Goal: Use online tool/utility: Utilize a website feature to perform a specific function

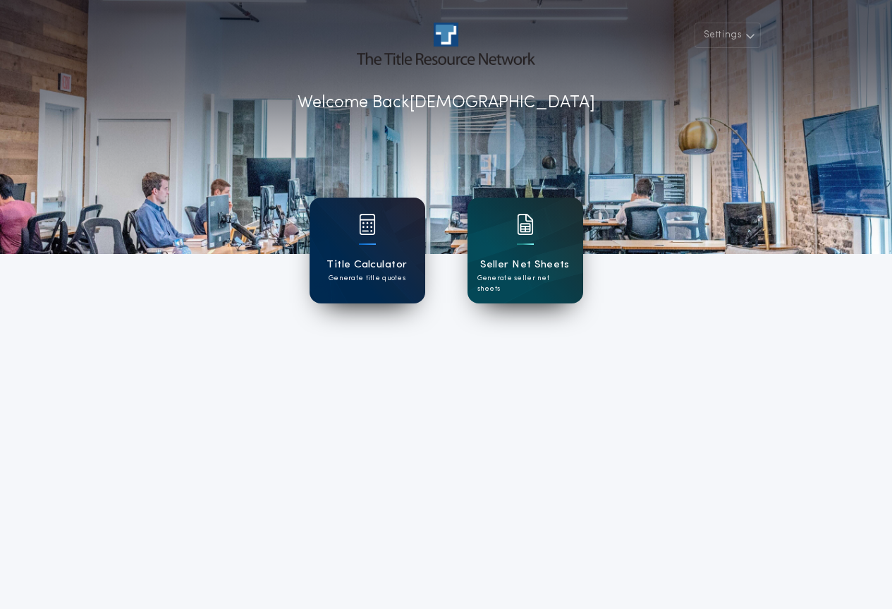
click at [404, 265] on h1 "Title Calculator" at bounding box center [366, 265] width 80 height 16
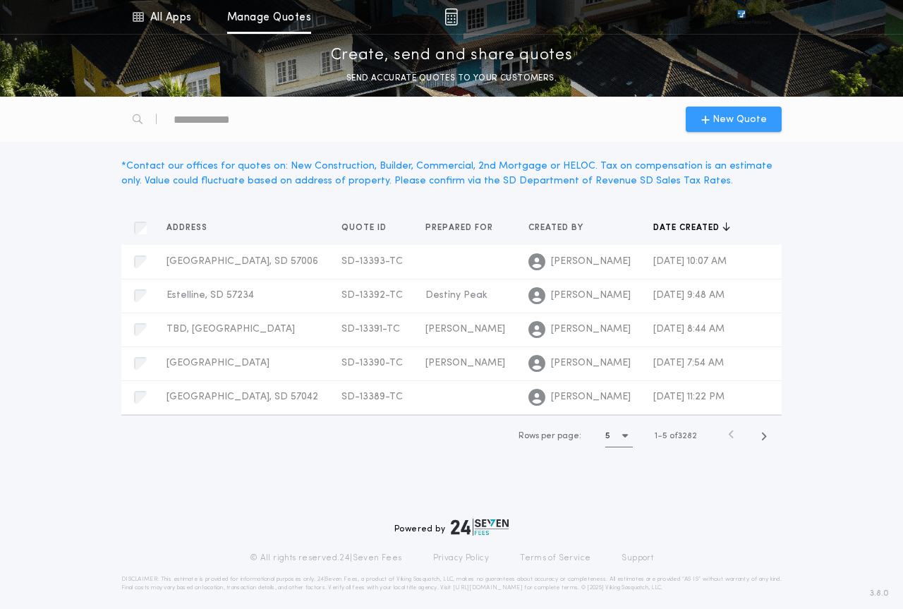
click at [728, 121] on span "New Quote" at bounding box center [739, 119] width 54 height 15
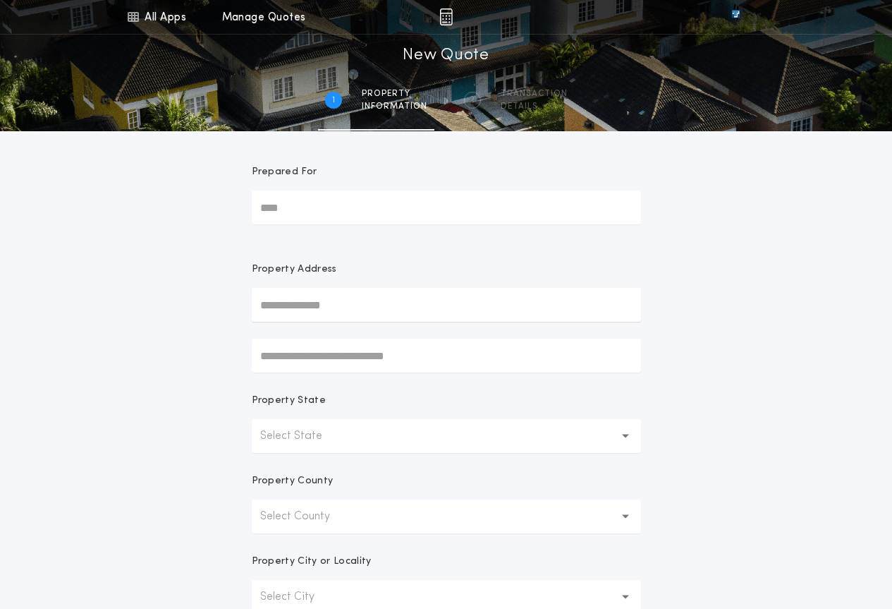
click at [338, 436] on p "Select State" at bounding box center [302, 435] width 85 height 17
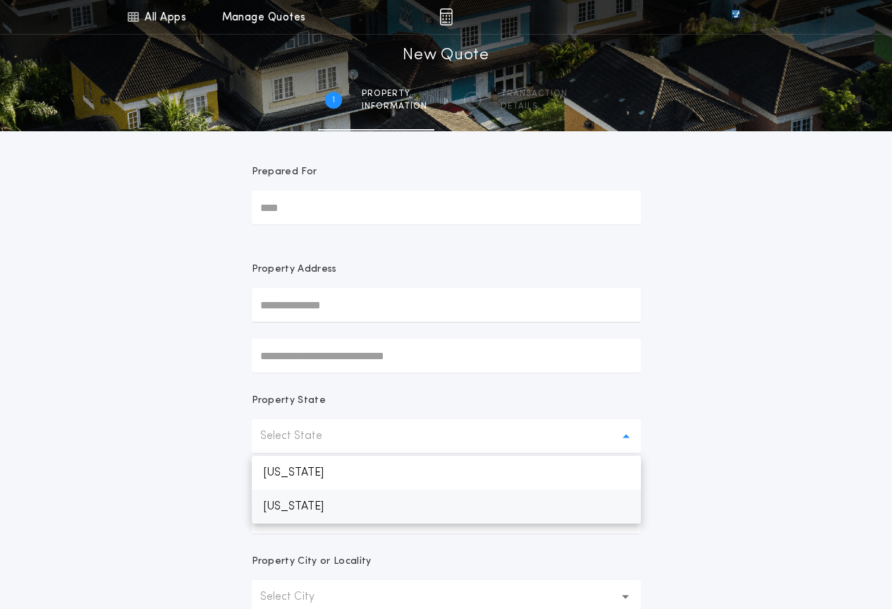
click at [346, 502] on p "[US_STATE]" at bounding box center [446, 506] width 389 height 34
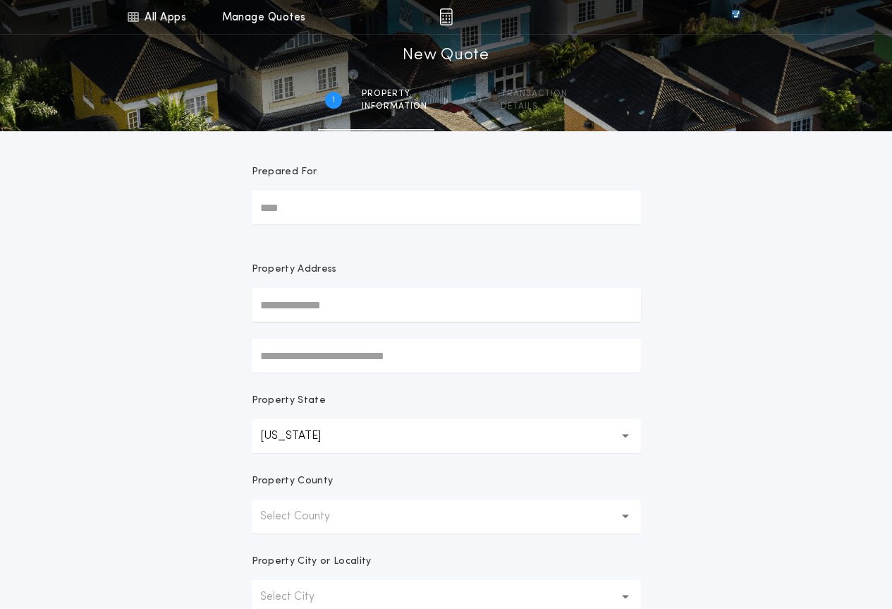
click at [341, 518] on p "Select County" at bounding box center [306, 516] width 92 height 17
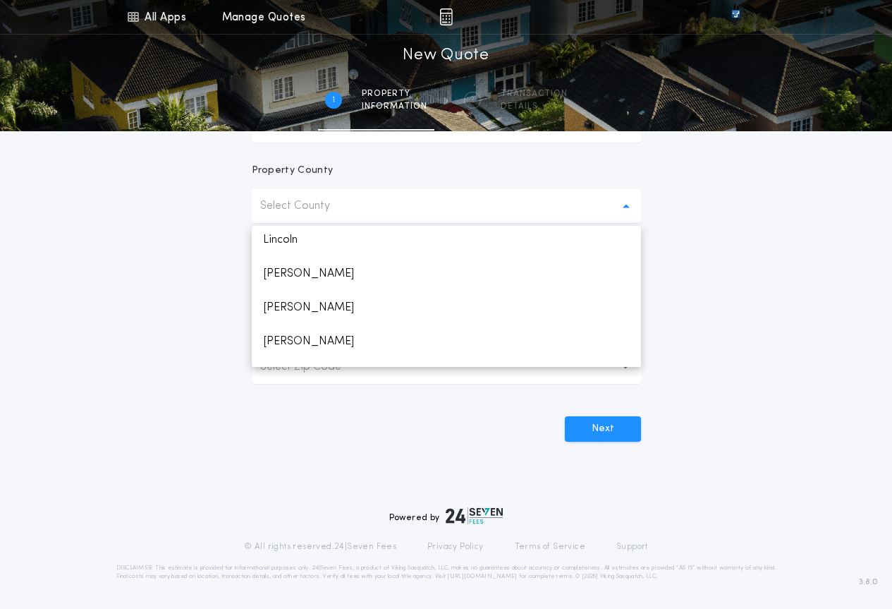
scroll to position [1551, 0]
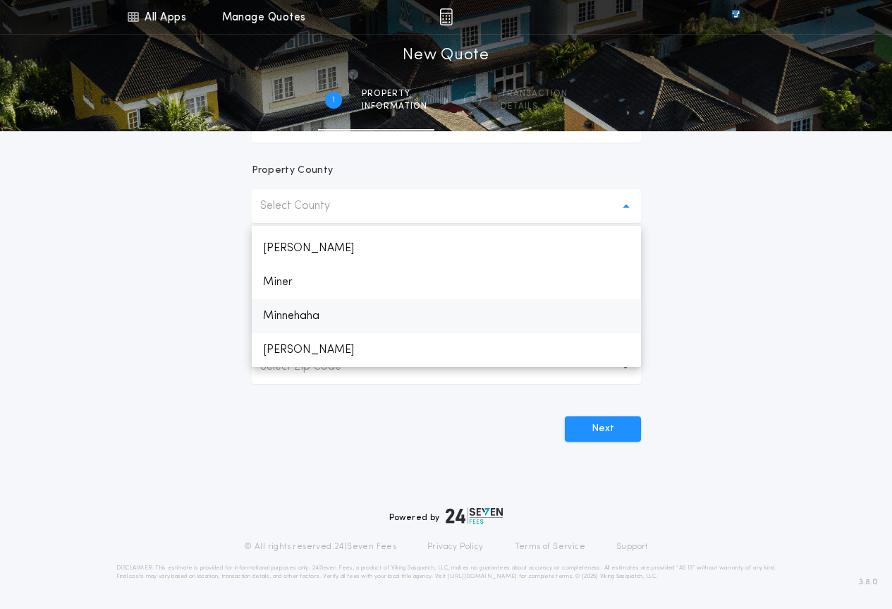
click at [326, 314] on p "Minnehaha" at bounding box center [446, 316] width 389 height 34
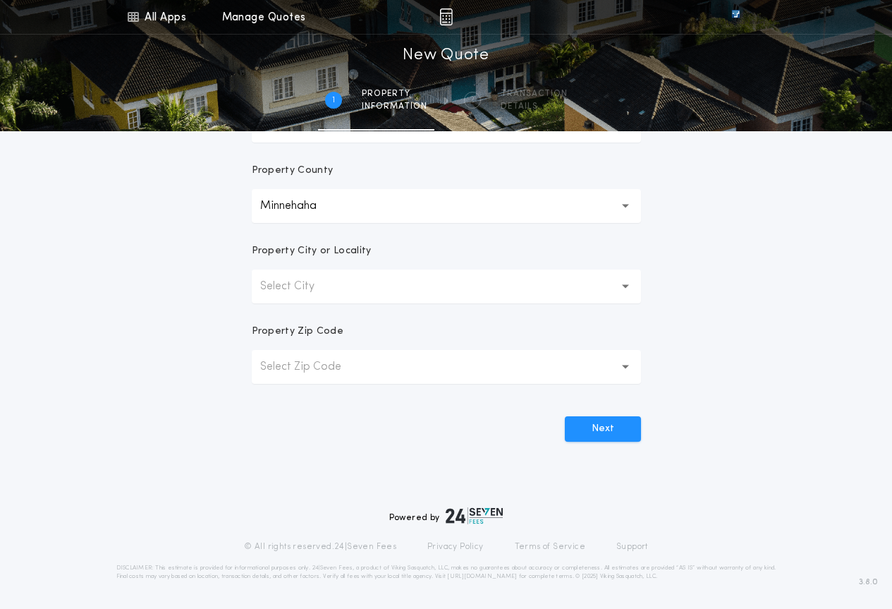
click at [336, 272] on button "Select City" at bounding box center [446, 286] width 389 height 34
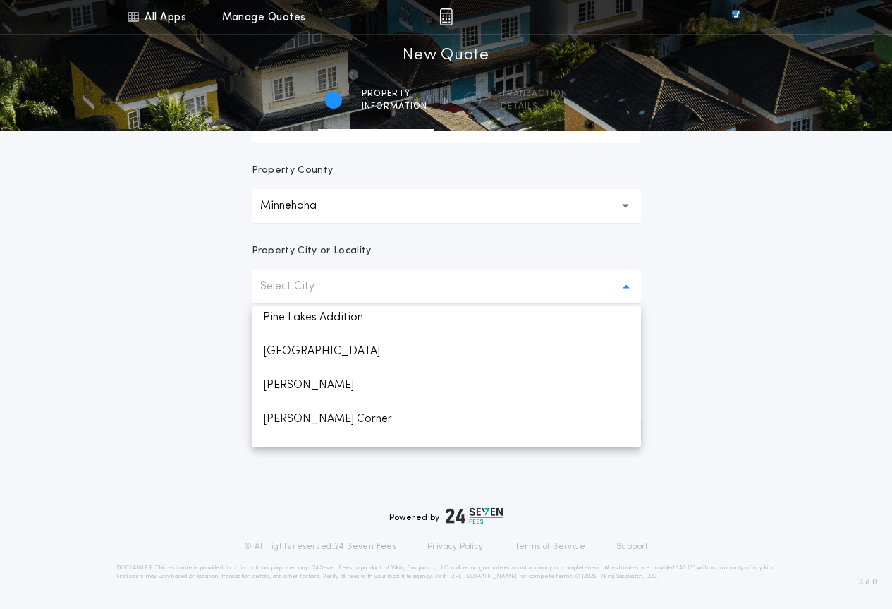
scroll to position [739, 0]
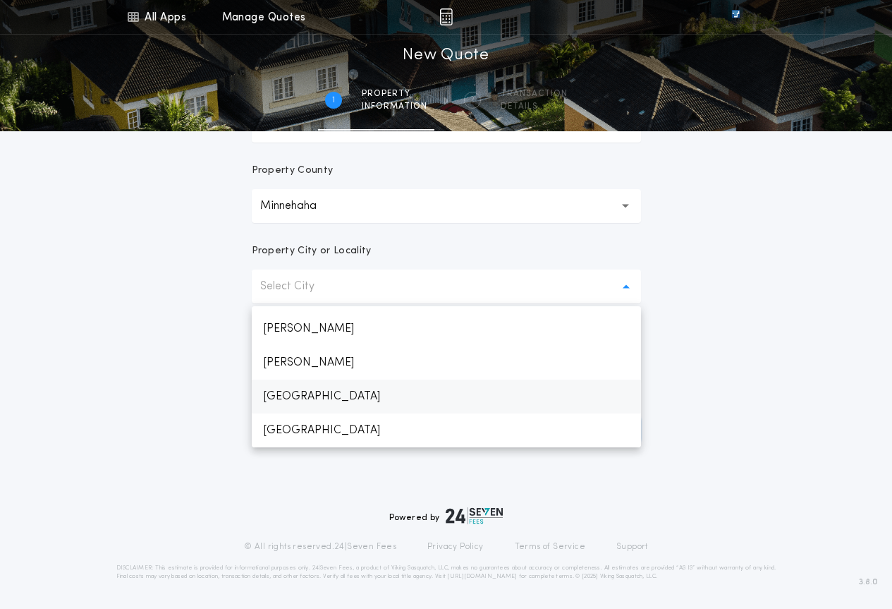
click at [317, 390] on p "[GEOGRAPHIC_DATA]" at bounding box center [446, 396] width 389 height 34
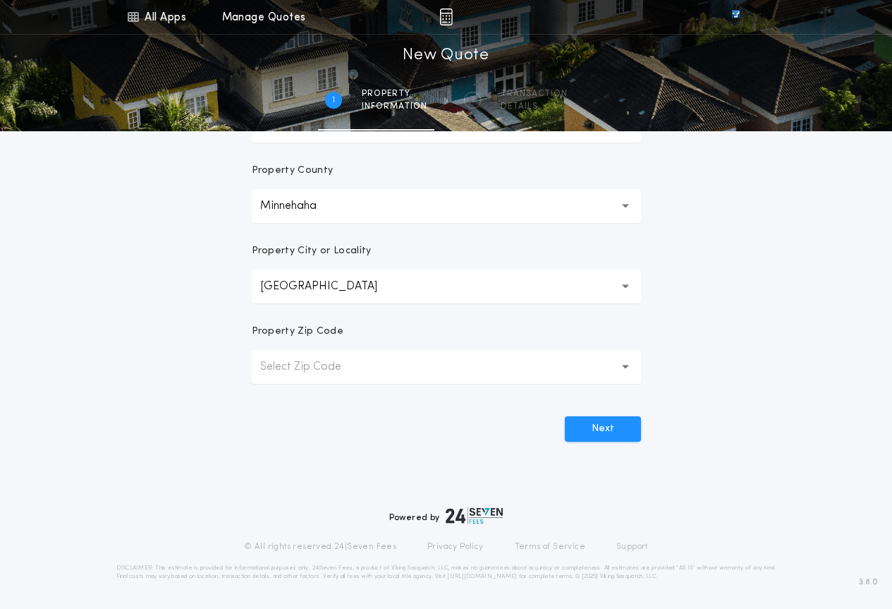
click at [319, 372] on p "Select Zip Code" at bounding box center [312, 366] width 104 height 17
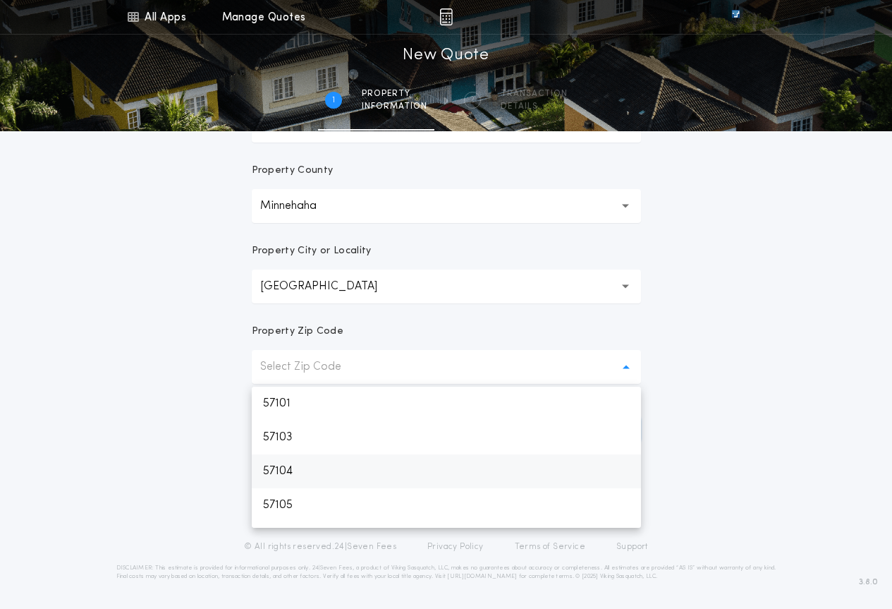
click at [295, 470] on p "57104" at bounding box center [446, 471] width 389 height 34
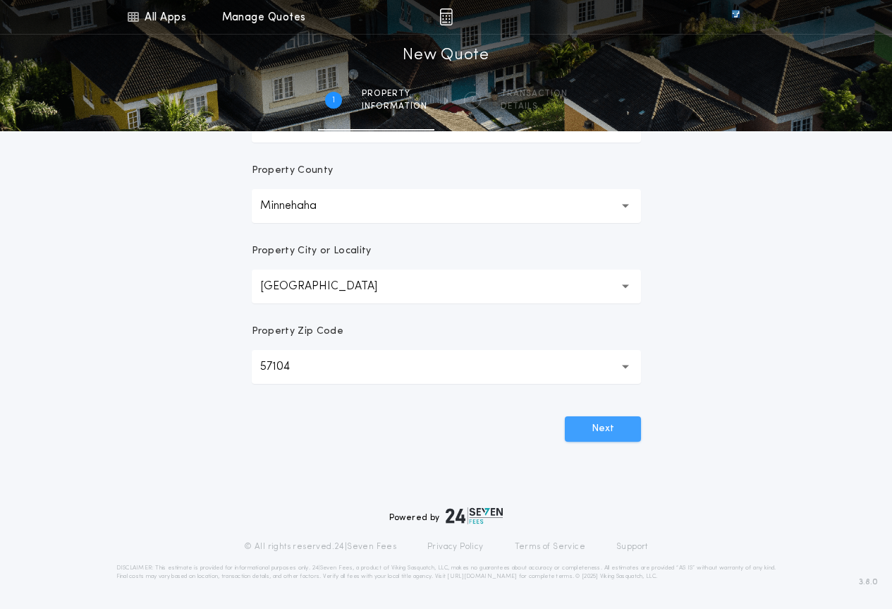
click at [597, 428] on button "Next" at bounding box center [603, 428] width 76 height 25
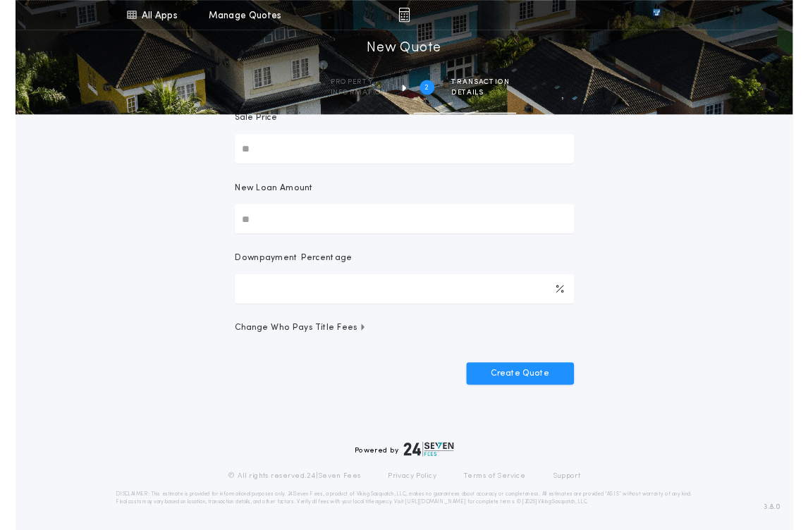
scroll to position [0, 0]
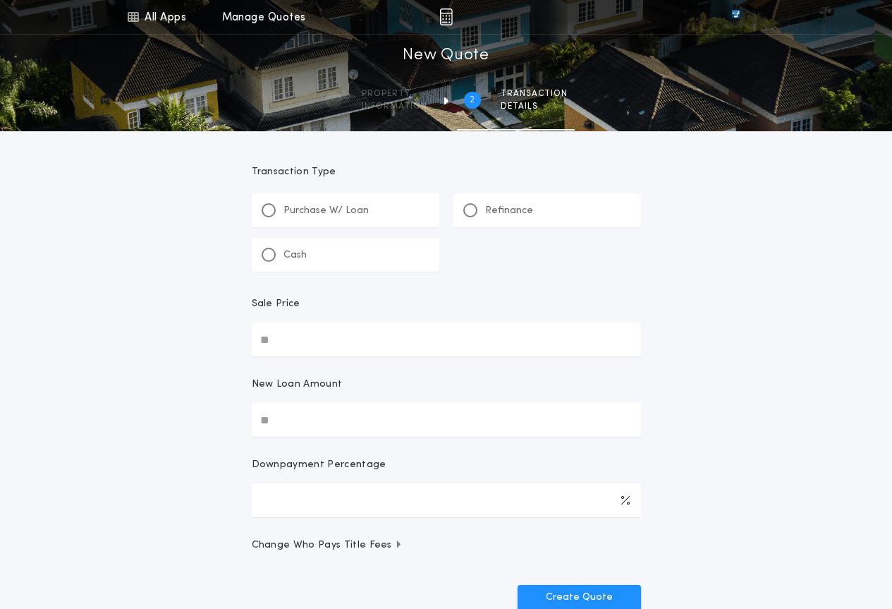
click at [276, 255] on div "Cash" at bounding box center [284, 255] width 45 height 15
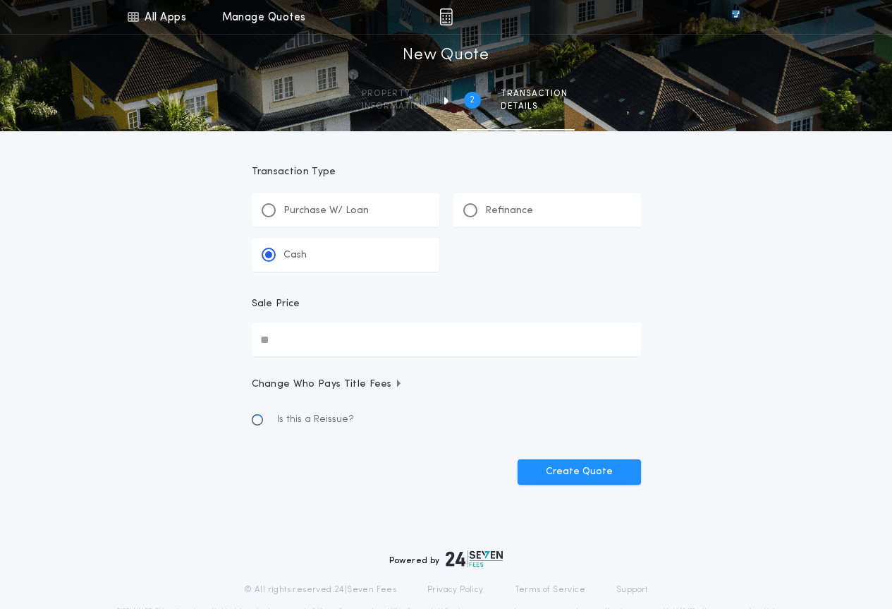
drag, startPoint x: 298, startPoint y: 346, endPoint x: 329, endPoint y: 339, distance: 31.0
click at [298, 348] on input "Sale Price" at bounding box center [446, 339] width 389 height 34
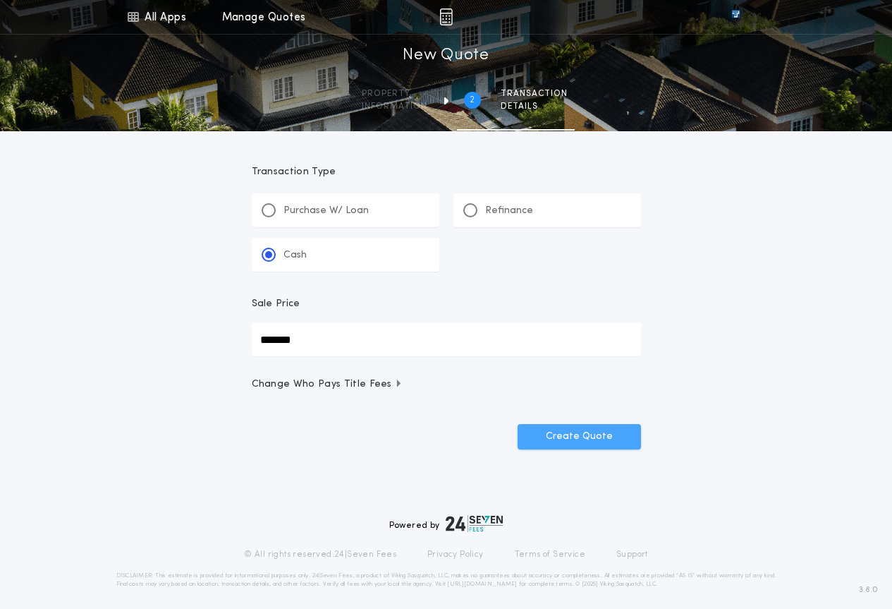
type input "*******"
click at [602, 429] on button "Create Quote" at bounding box center [579, 436] width 123 height 25
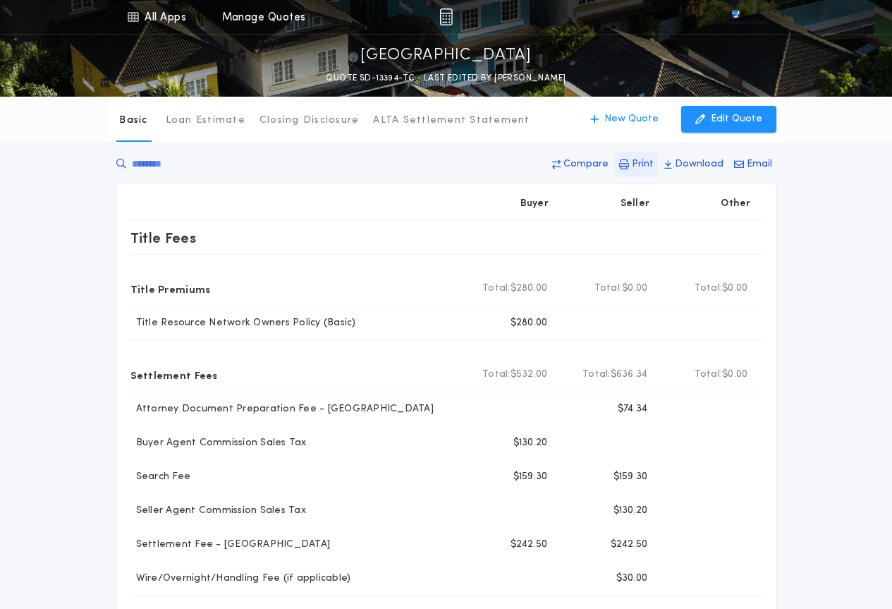
click at [646, 159] on p "Print" at bounding box center [643, 164] width 22 height 14
